Goal: Find specific page/section: Find specific page/section

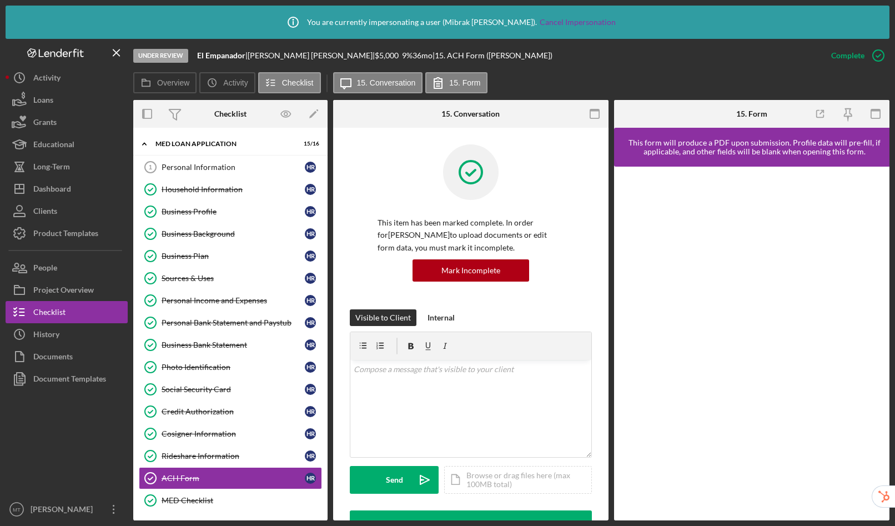
scroll to position [297, 0]
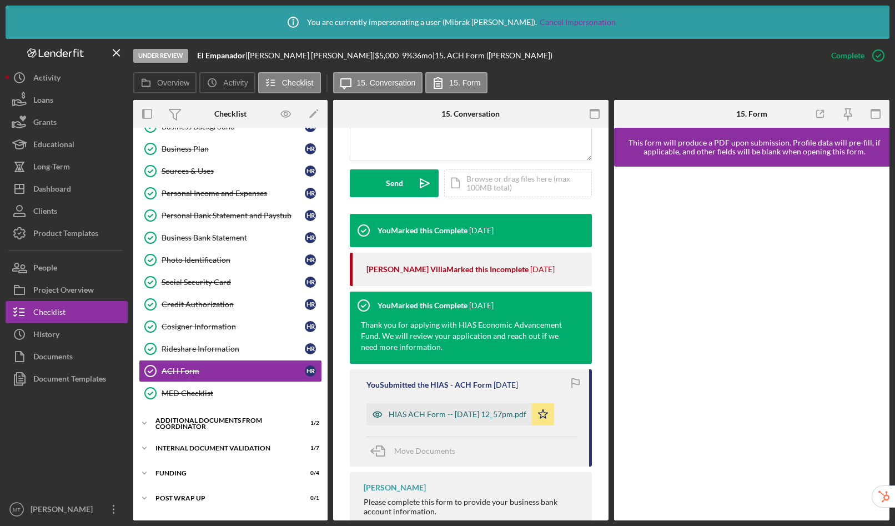
click at [458, 413] on div "HIAS ACH Form -- [DATE] 12_57pm.pdf" at bounding box center [458, 414] width 138 height 9
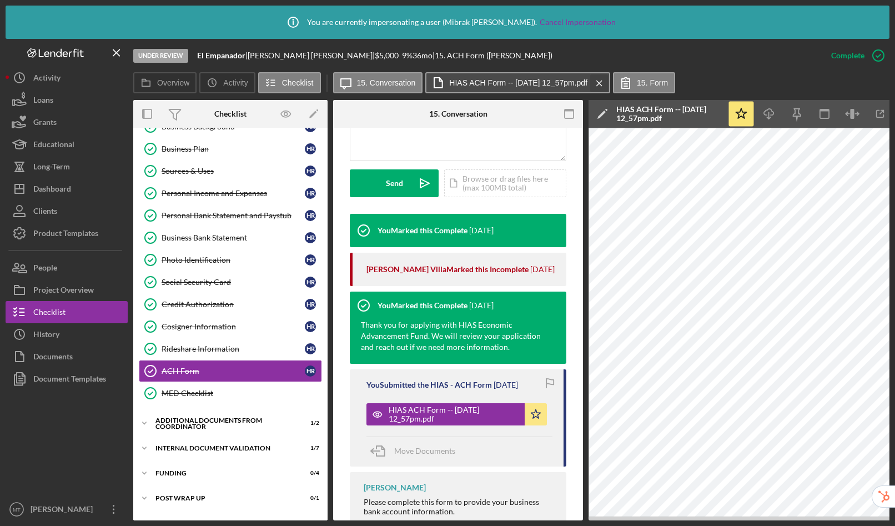
click at [609, 85] on icon "Icon/Menu Close" at bounding box center [599, 83] width 19 height 28
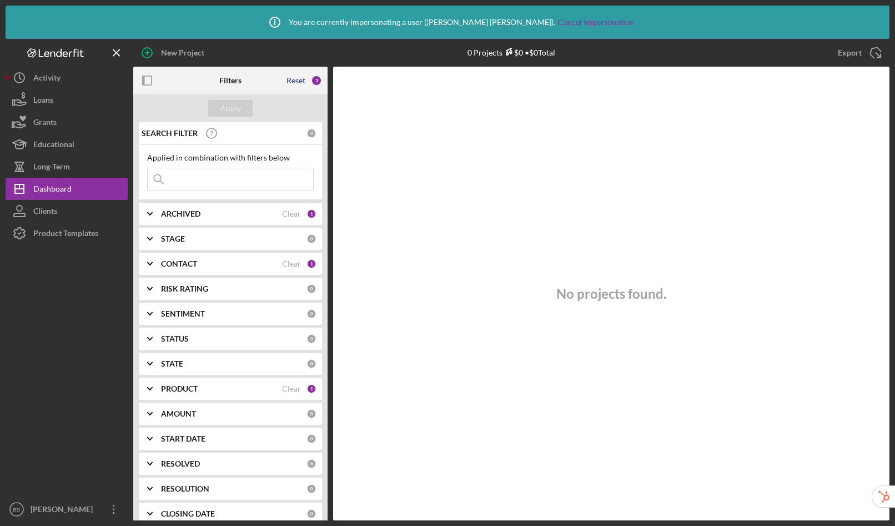
click at [297, 79] on div "Reset" at bounding box center [296, 80] width 19 height 9
click at [242, 107] on button "Apply" at bounding box center [230, 108] width 44 height 17
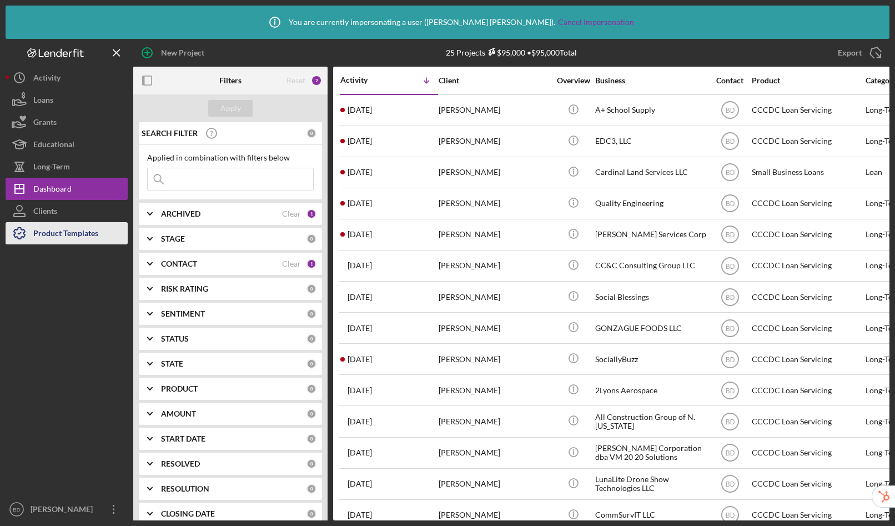
click at [67, 238] on div "Product Templates" at bounding box center [65, 234] width 65 height 25
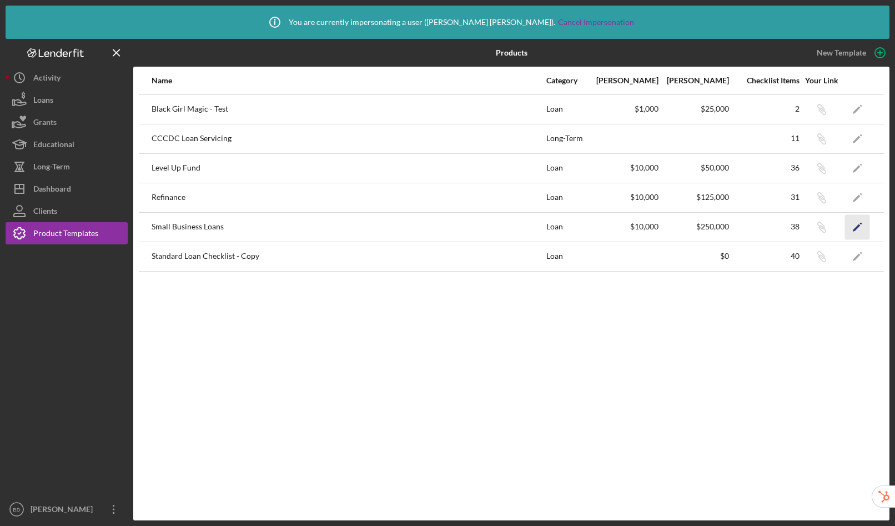
click at [860, 227] on icon "Icon/Edit" at bounding box center [857, 226] width 25 height 25
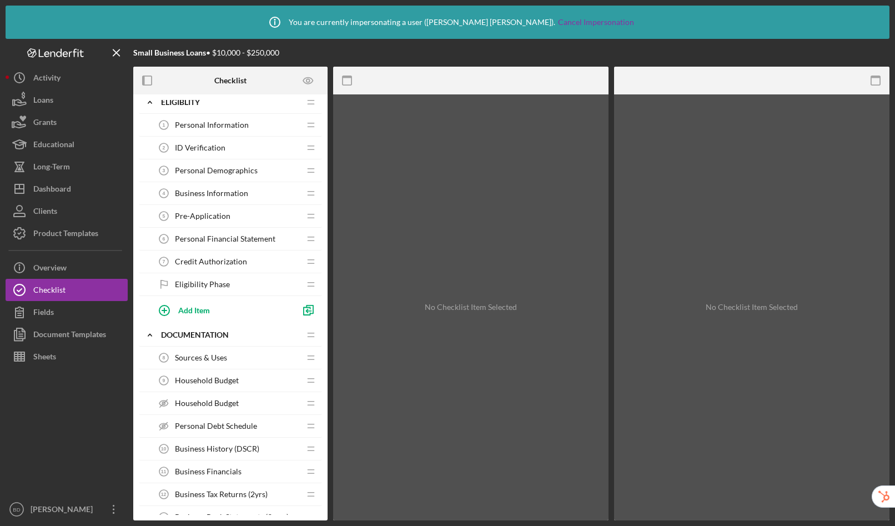
scroll to position [16, 0]
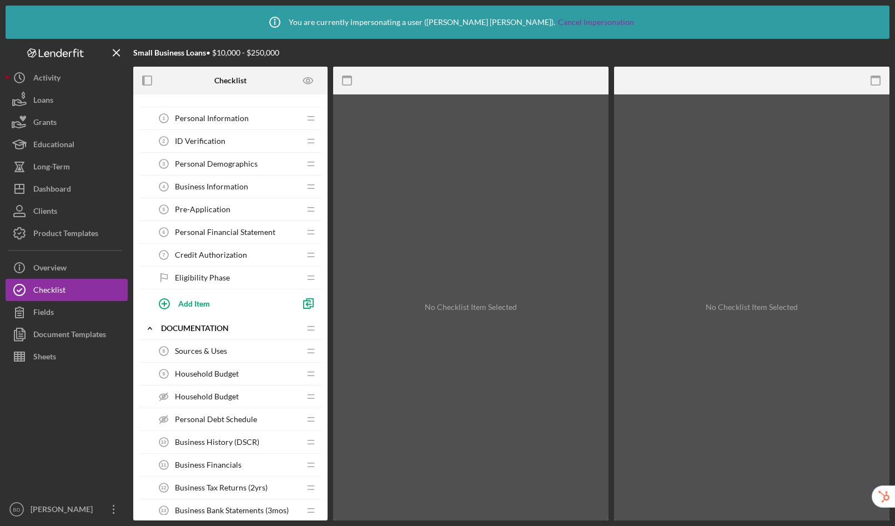
click at [233, 247] on div "Credit Authorization 7 Credit Authorization" at bounding box center [226, 255] width 147 height 22
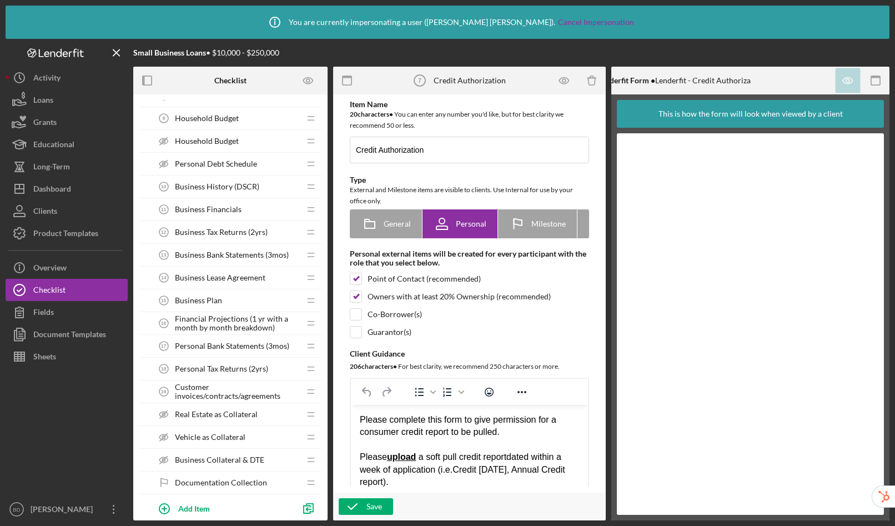
scroll to position [362, 0]
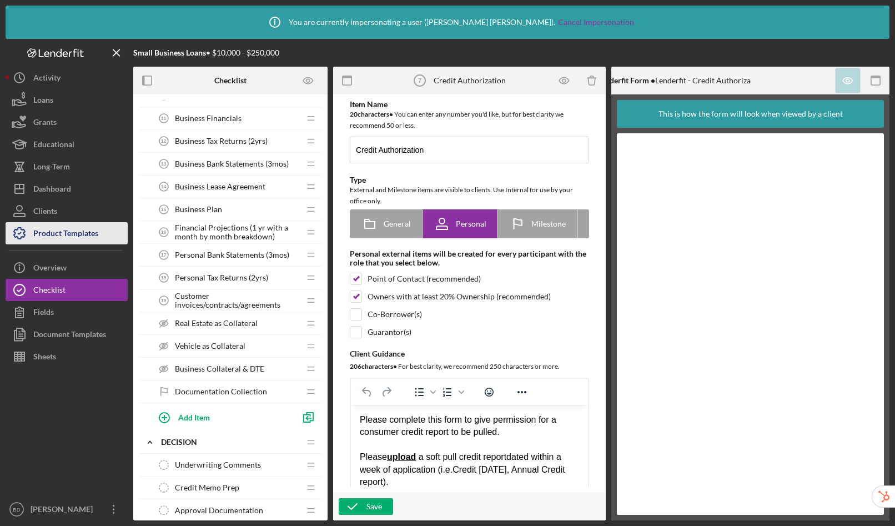
click at [52, 233] on div "Product Templates" at bounding box center [65, 234] width 65 height 25
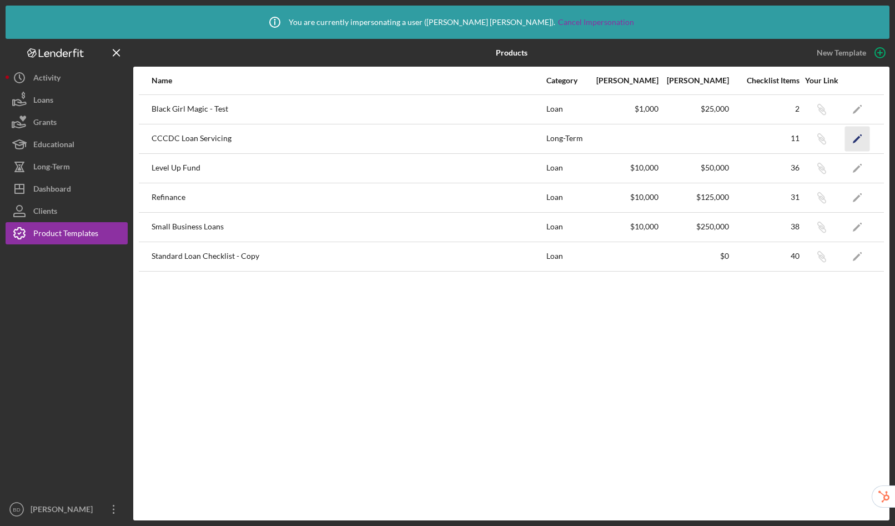
click at [854, 135] on icon "Icon/Edit" at bounding box center [857, 138] width 25 height 25
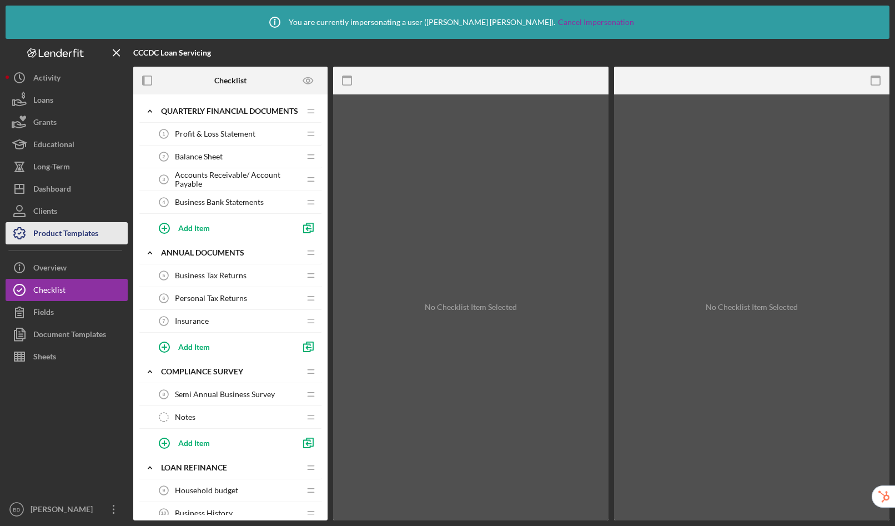
click at [86, 233] on div "Product Templates" at bounding box center [65, 234] width 65 height 25
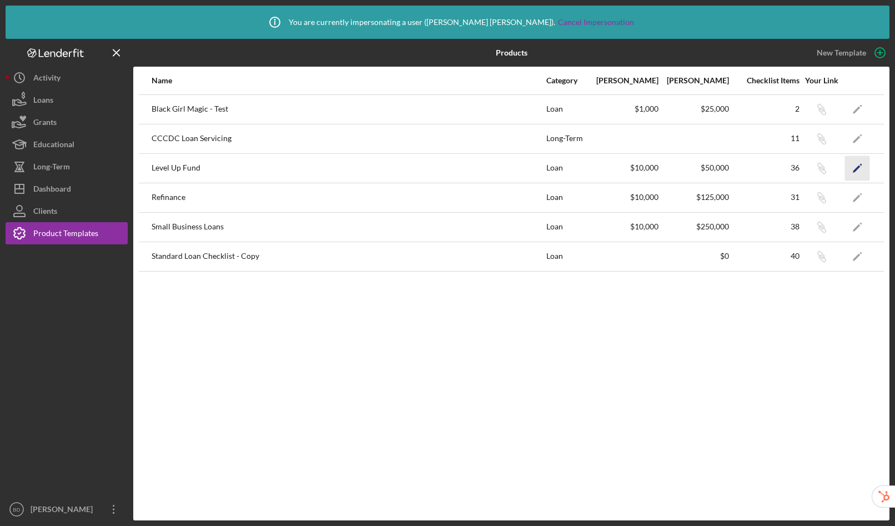
click at [850, 171] on icon "Icon/Edit" at bounding box center [857, 168] width 25 height 25
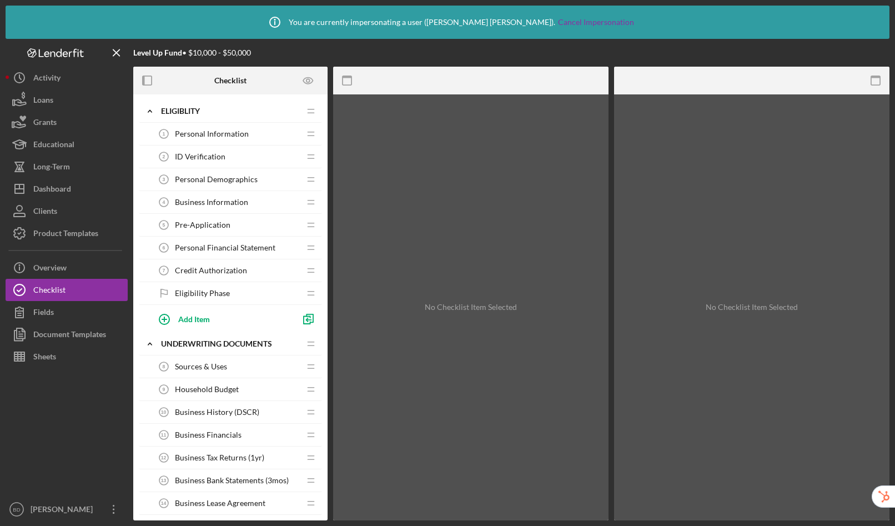
click at [224, 228] on span "Pre-Application" at bounding box center [203, 224] width 56 height 9
